Goal: Use online tool/utility: Utilize a website feature to perform a specific function

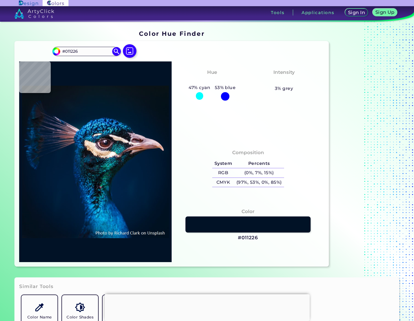
type input "#021325"
type input "#00152a"
type input "#00152A"
type input "#001428"
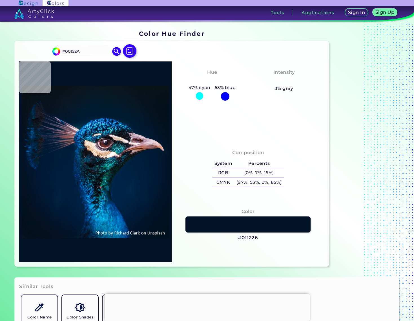
type input "#001428"
type input "#021325"
type input "#031322"
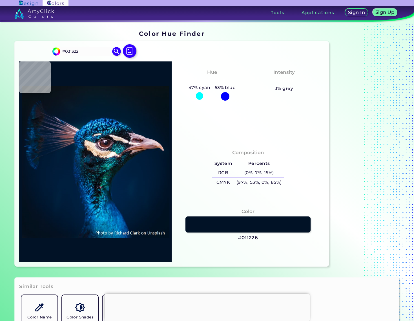
type input "#04121f"
type input "#04121F"
type input "#05121b"
type input "#05121B"
type input "#05121a"
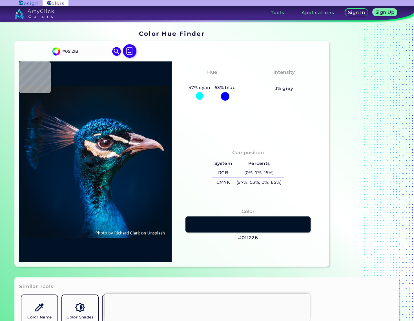
type input "#05121A"
type input "#051218"
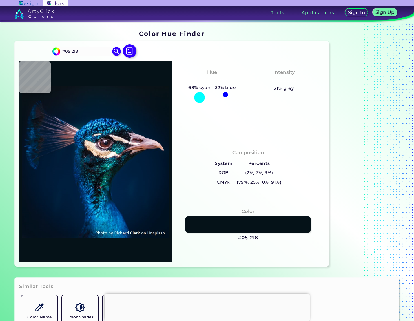
type input "#091217"
type input "#000000"
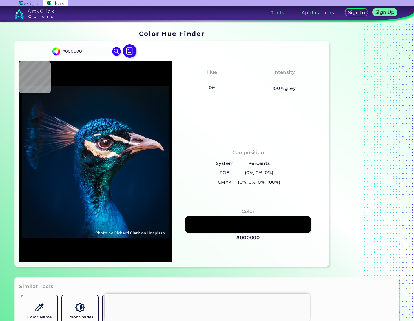
drag, startPoint x: 101, startPoint y: 51, endPoint x: 47, endPoint y: 52, distance: 53.8
click at [47, 52] on div "#000000 #000000 Acadia ◉ Acid Green ◉ Aero Blue ◉ Alabaster ◉ Albescent White ◉…" at bounding box center [172, 153] width 314 height 225
type input "#09111b"
type input "#09111B"
type input "#0d131f"
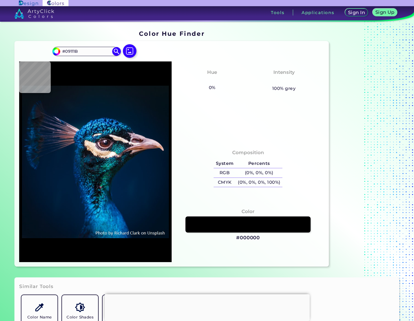
type input "#0D131F"
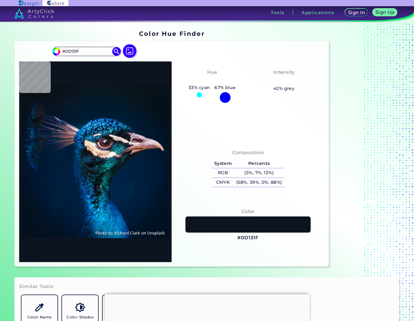
type input "#071421"
type input "#03213a"
type input "#03213A"
type input "#08121c"
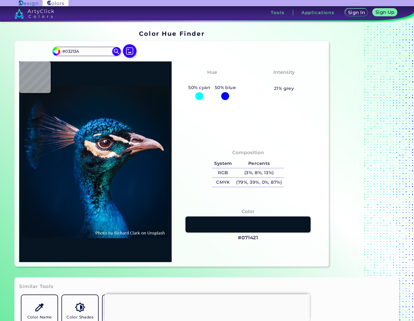
type input "#08121C"
type input "#0a131c"
type input "#0A131C"
type input "#000000"
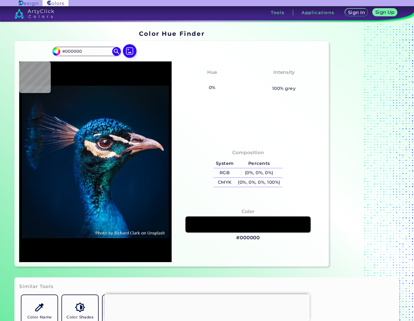
drag, startPoint x: 86, startPoint y: 51, endPoint x: 24, endPoint y: 47, distance: 61.2
click at [24, 47] on div "#000000 #000000 Acadia ◉ Acid Green ◉ Aero Blue ◉ Alabaster ◉ Albescent White ◉…" at bounding box center [172, 153] width 314 height 225
type input "1b2f4a"
click at [115, 52] on img at bounding box center [117, 51] width 10 height 10
type input "#1b2f4a"
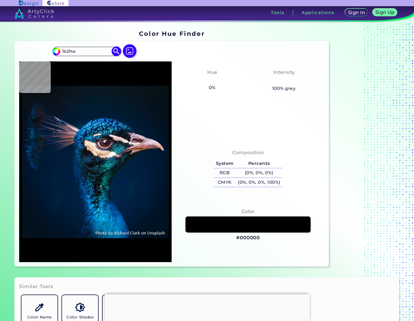
type input "#1B2F4A"
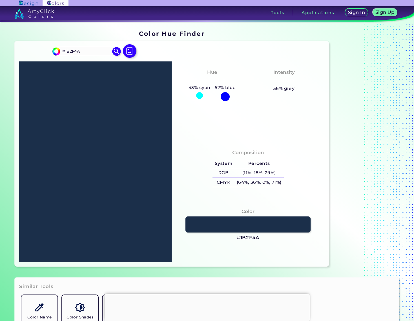
scroll to position [66, 0]
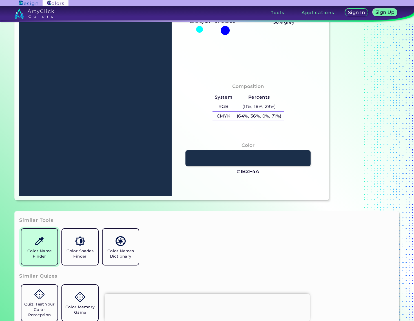
click at [49, 244] on link "Color Name Finder" at bounding box center [39, 246] width 41 height 41
